Goal: Transaction & Acquisition: Purchase product/service

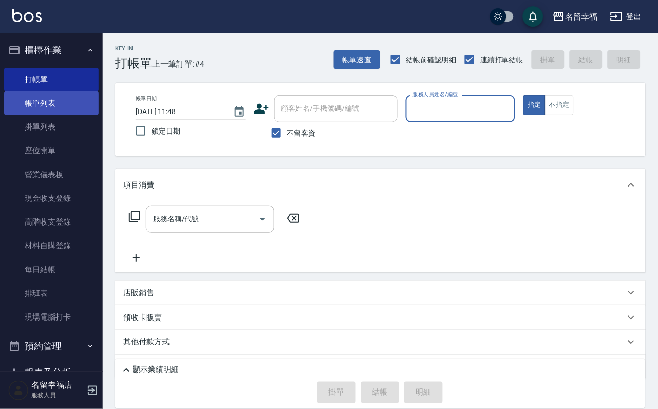
drag, startPoint x: 42, startPoint y: 100, endPoint x: 47, endPoint y: 103, distance: 6.3
click at [42, 100] on link "帳單列表" at bounding box center [51, 103] width 95 height 24
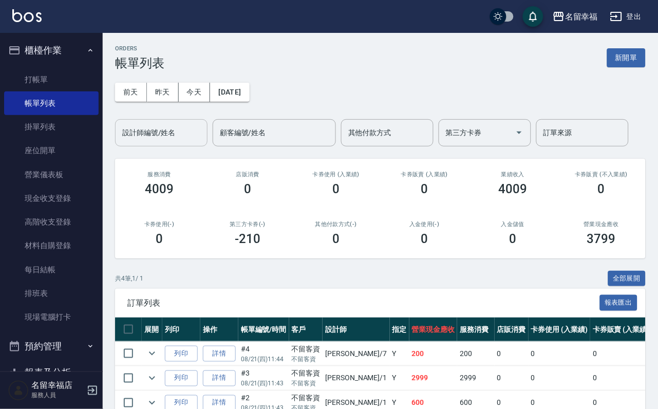
drag, startPoint x: 154, startPoint y: 136, endPoint x: 154, endPoint y: 104, distance: 31.9
click at [154, 133] on input "設計師編號/姓名" at bounding box center [161, 133] width 83 height 18
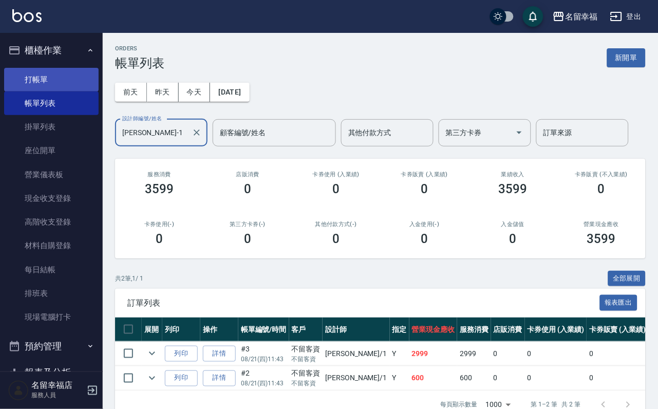
type input "[PERSON_NAME]-1"
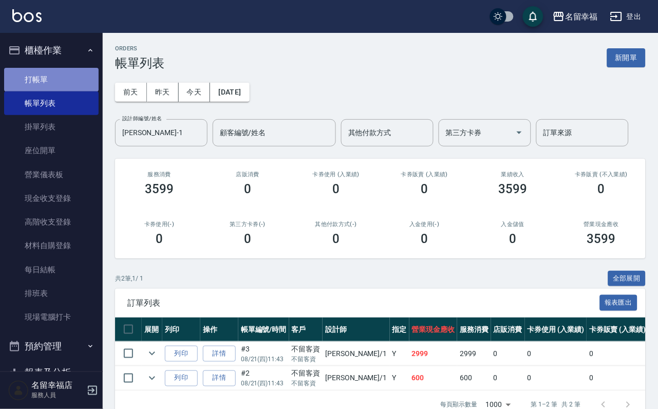
click at [68, 78] on link "打帳單" at bounding box center [51, 80] width 95 height 24
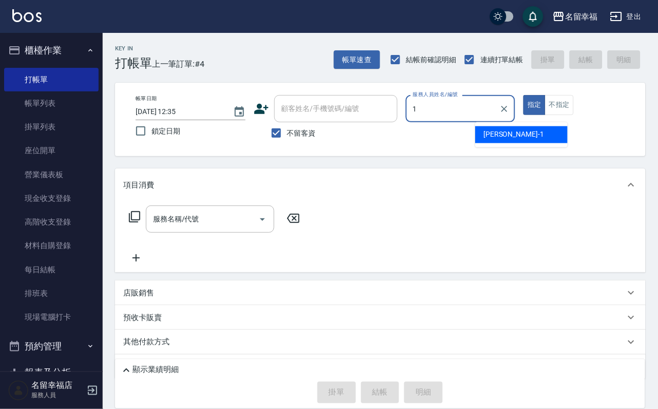
type input "[PERSON_NAME]-1"
type button "true"
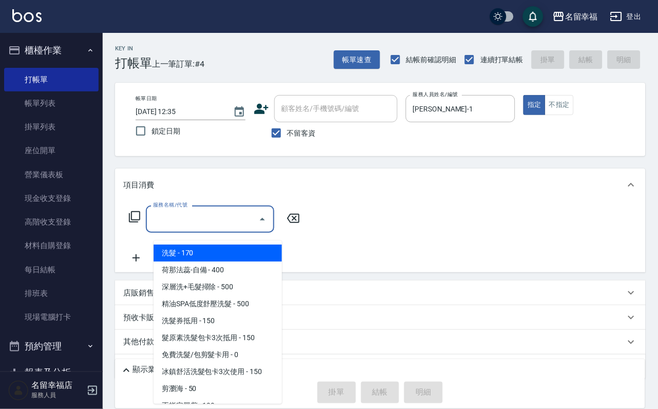
click at [222, 225] on input "服務名稱/代號" at bounding box center [203, 219] width 104 height 18
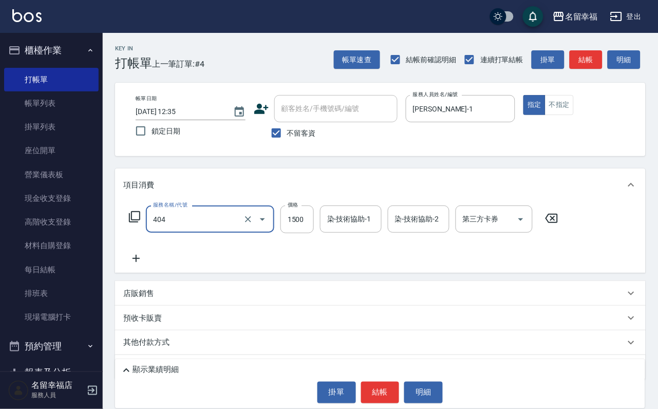
type input "設計染髮(404)"
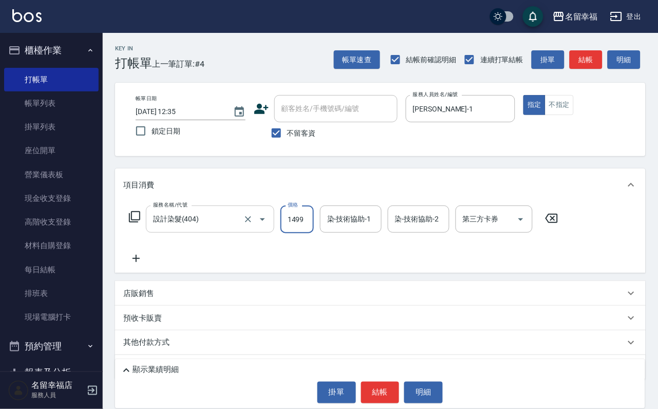
scroll to position [0, 1]
type input "1499"
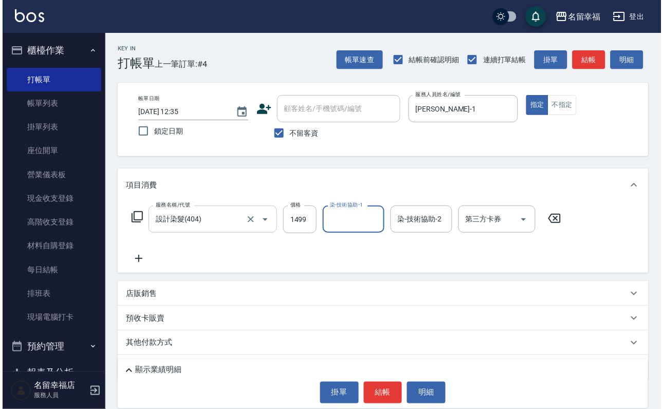
scroll to position [0, 0]
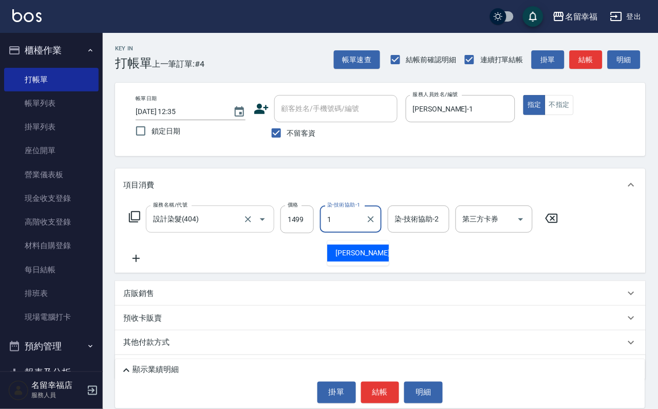
type input "[PERSON_NAME]-1"
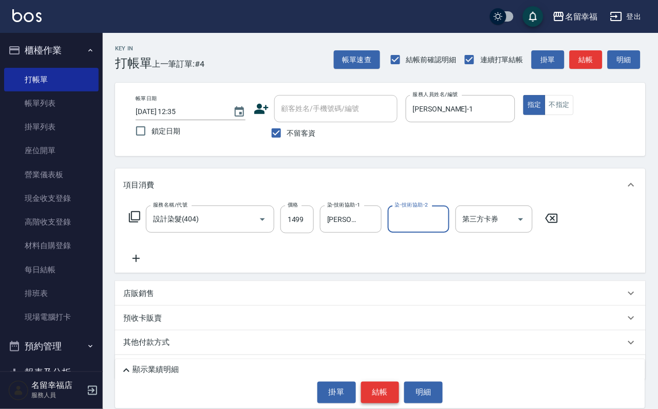
drag, startPoint x: 383, startPoint y: 407, endPoint x: 381, endPoint y: 393, distance: 13.5
click at [382, 406] on div "顯示業績明細 掛單 結帳 明細" at bounding box center [380, 383] width 530 height 49
drag, startPoint x: 381, startPoint y: 391, endPoint x: 379, endPoint y: 386, distance: 5.7
click at [380, 389] on button "結帳" at bounding box center [380, 393] width 39 height 22
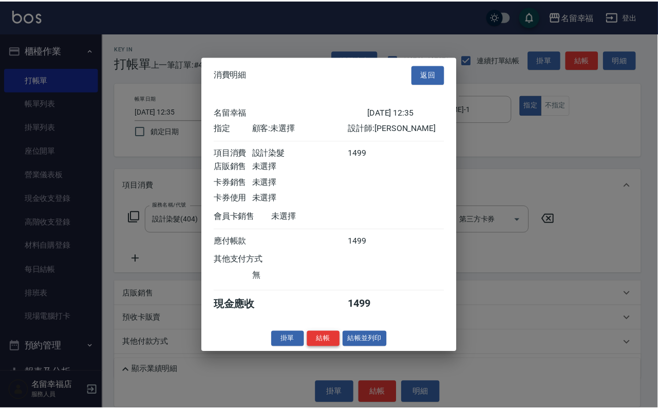
scroll to position [127, 0]
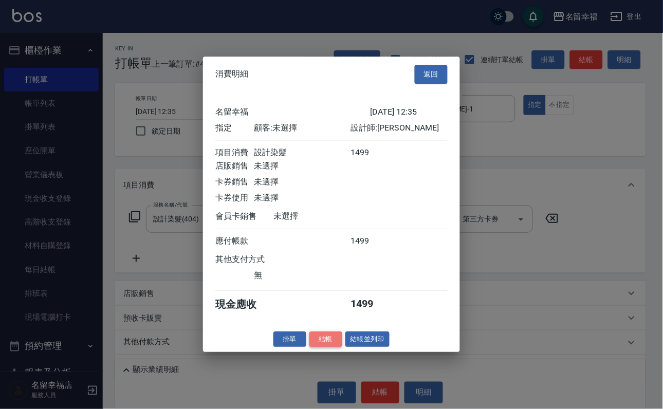
click at [328, 347] on button "結帳" at bounding box center [325, 340] width 33 height 16
